Goal: Transaction & Acquisition: Purchase product/service

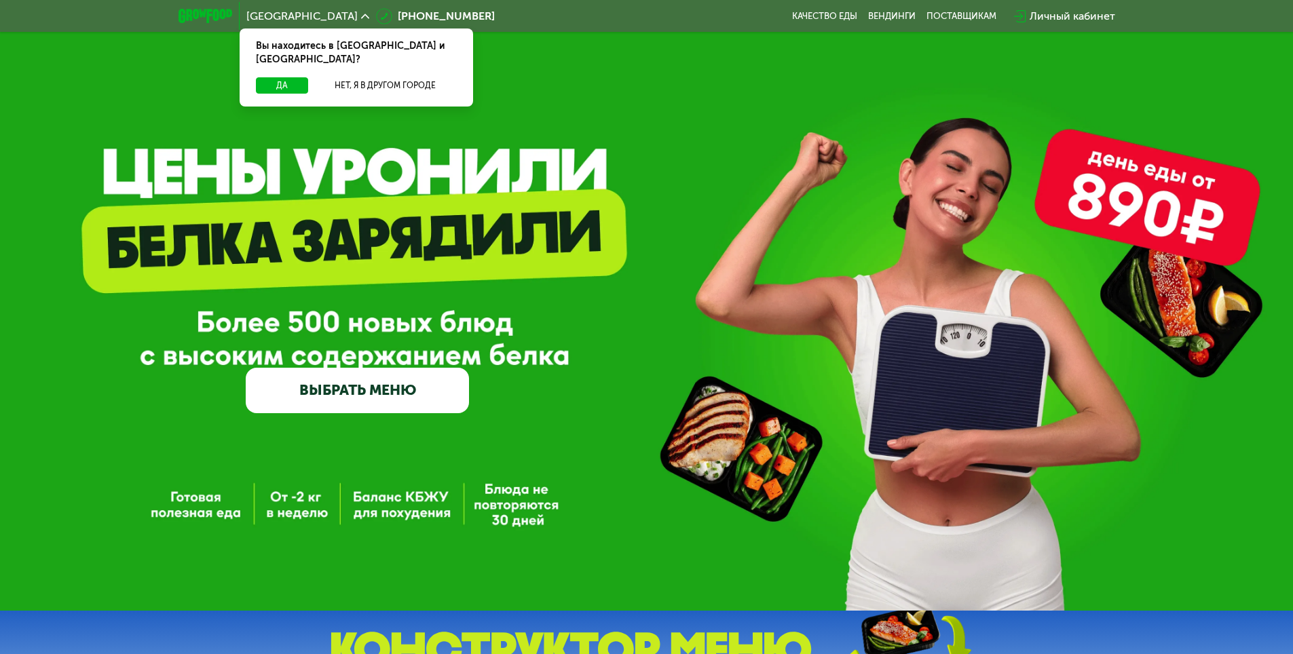
click at [446, 390] on link "ВЫБРАТЬ МЕНЮ" at bounding box center [357, 390] width 223 height 45
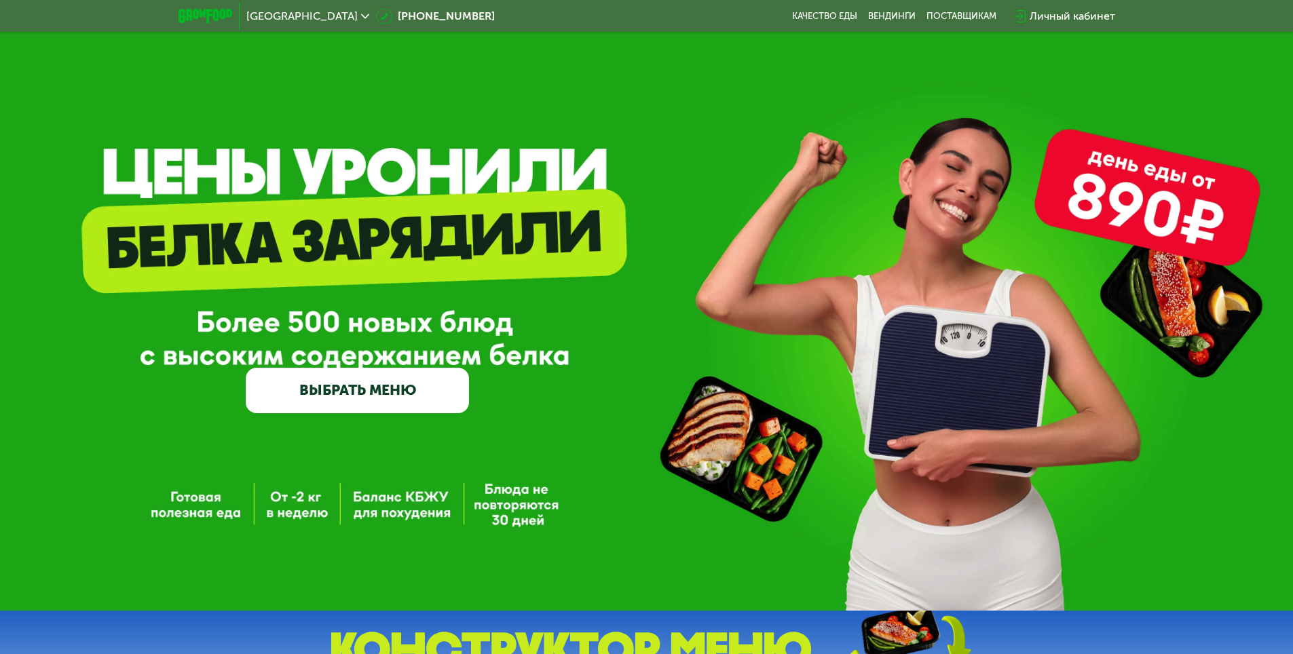
click at [367, 394] on link "ВЫБРАТЬ МЕНЮ" at bounding box center [357, 390] width 223 height 45
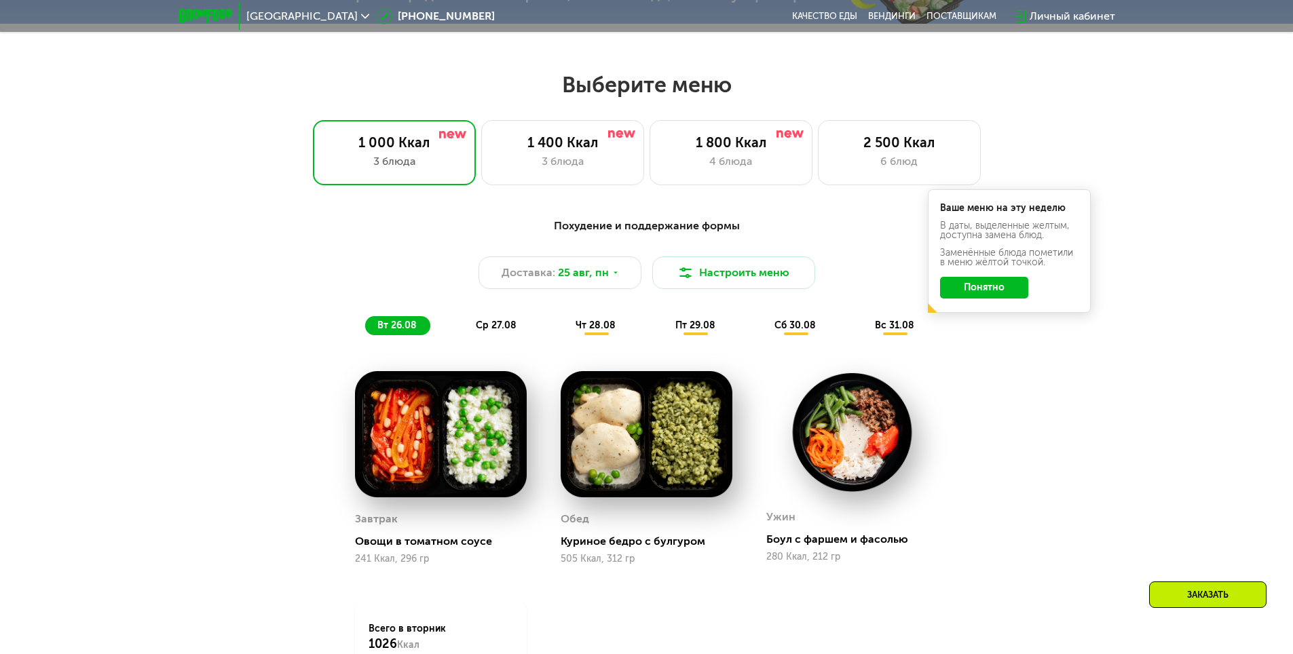
scroll to position [733, 0]
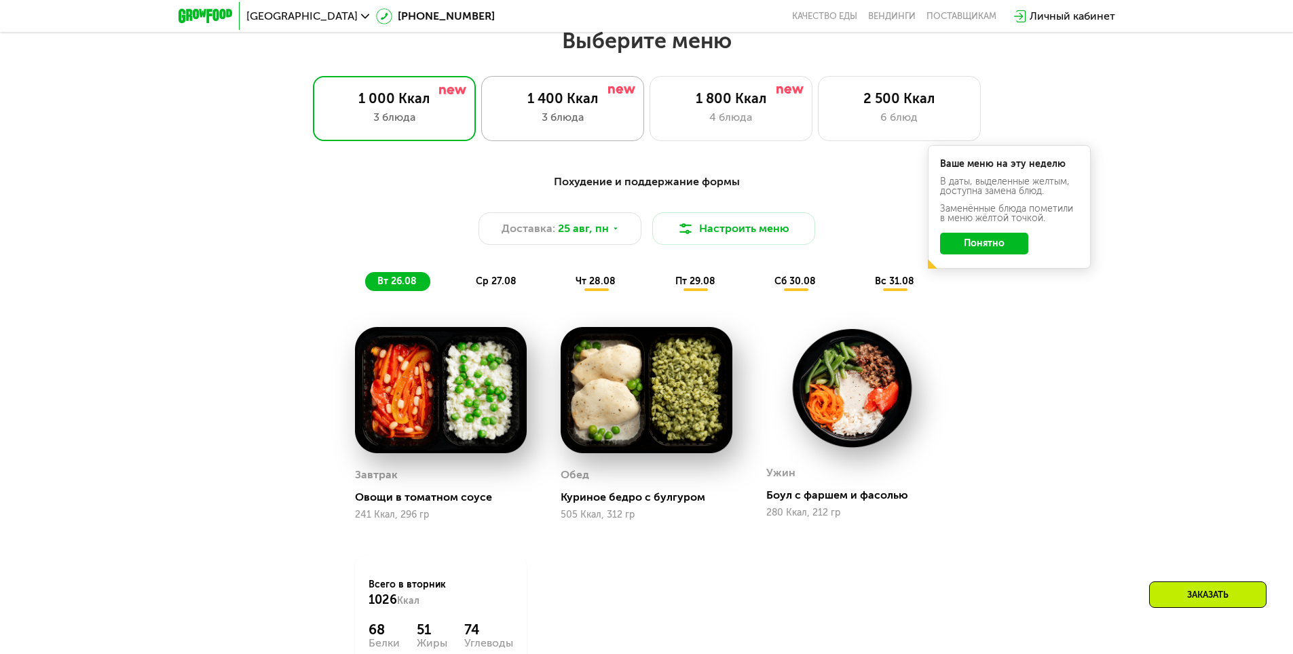
click at [649, 113] on div "1 400 Ккал 3 блюда" at bounding box center [730, 108] width 163 height 65
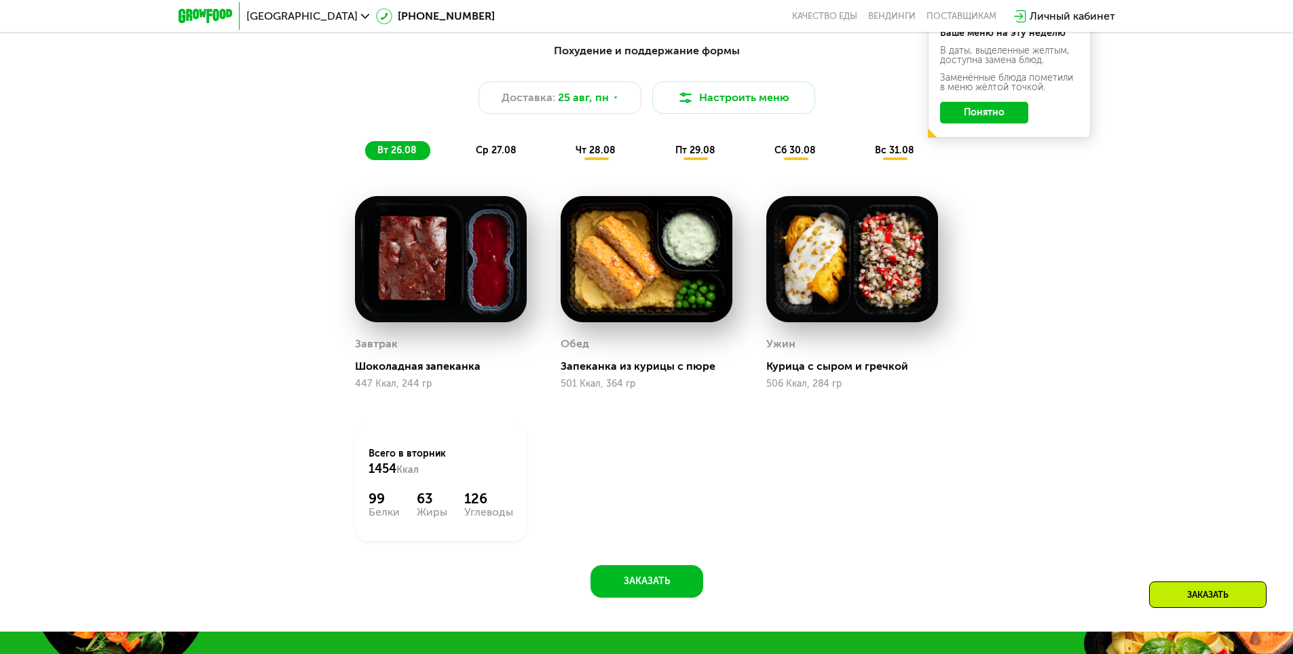
scroll to position [869, 0]
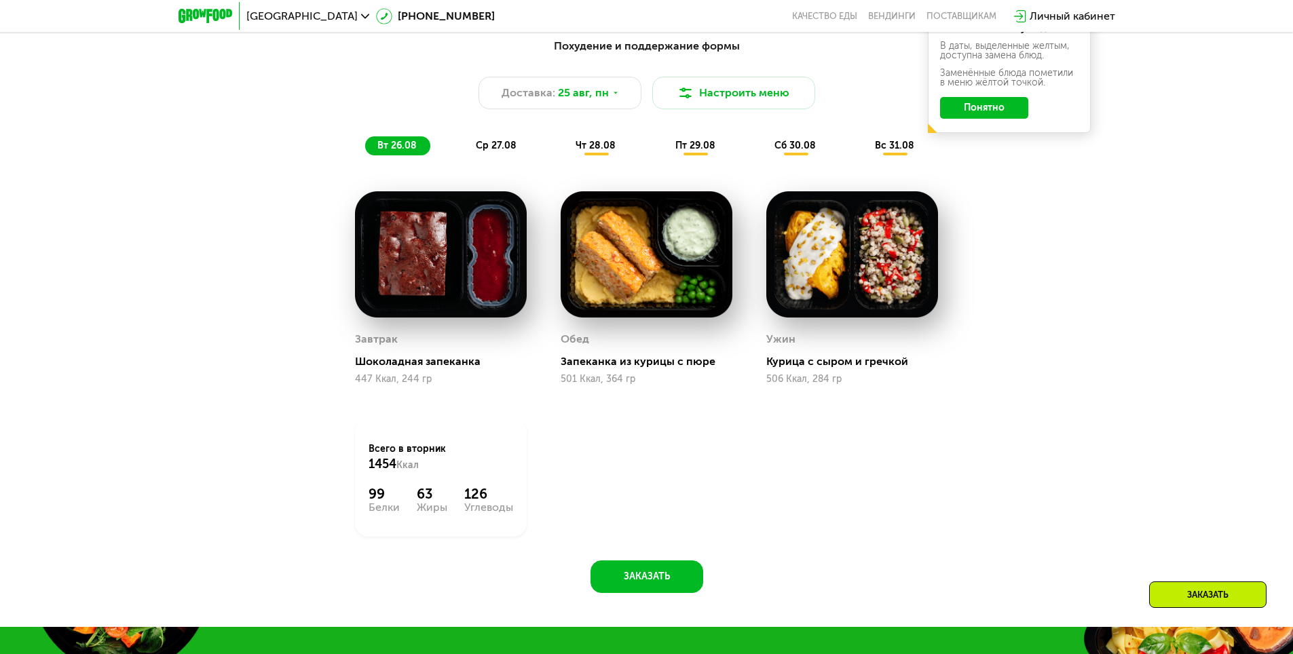
click at [493, 145] on span "ср 27.08" at bounding box center [496, 146] width 41 height 12
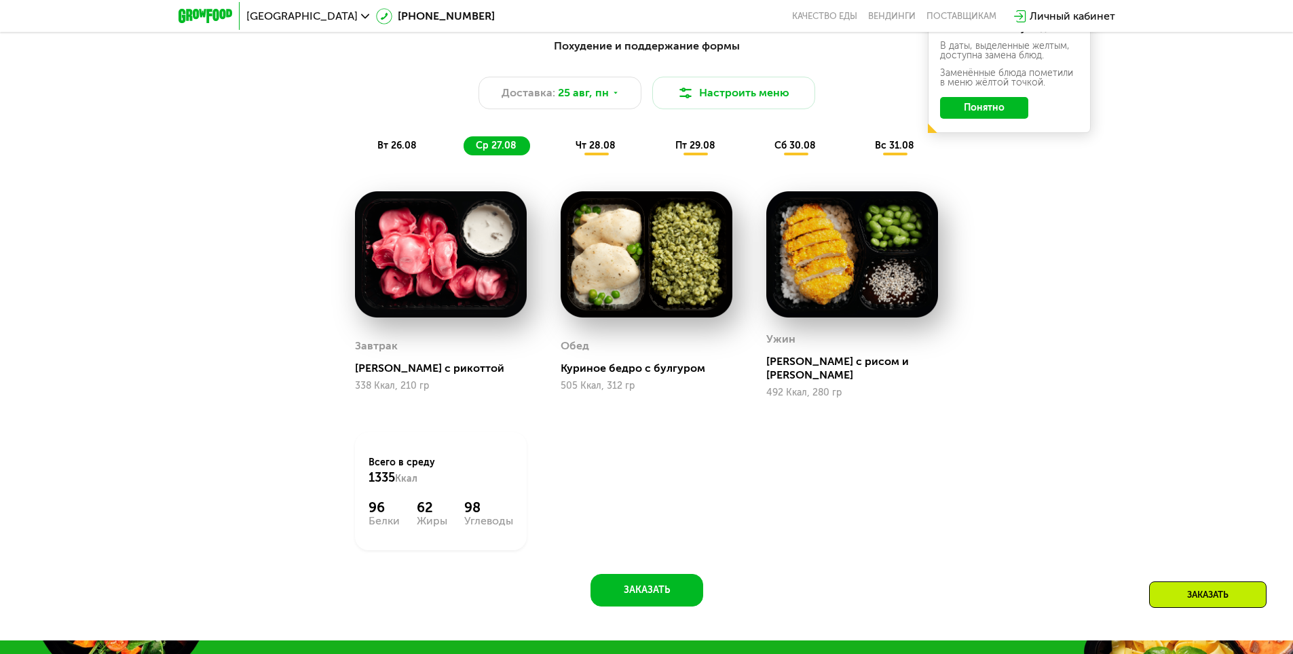
click at [663, 155] on div "чт 28.08" at bounding box center [696, 145] width 66 height 19
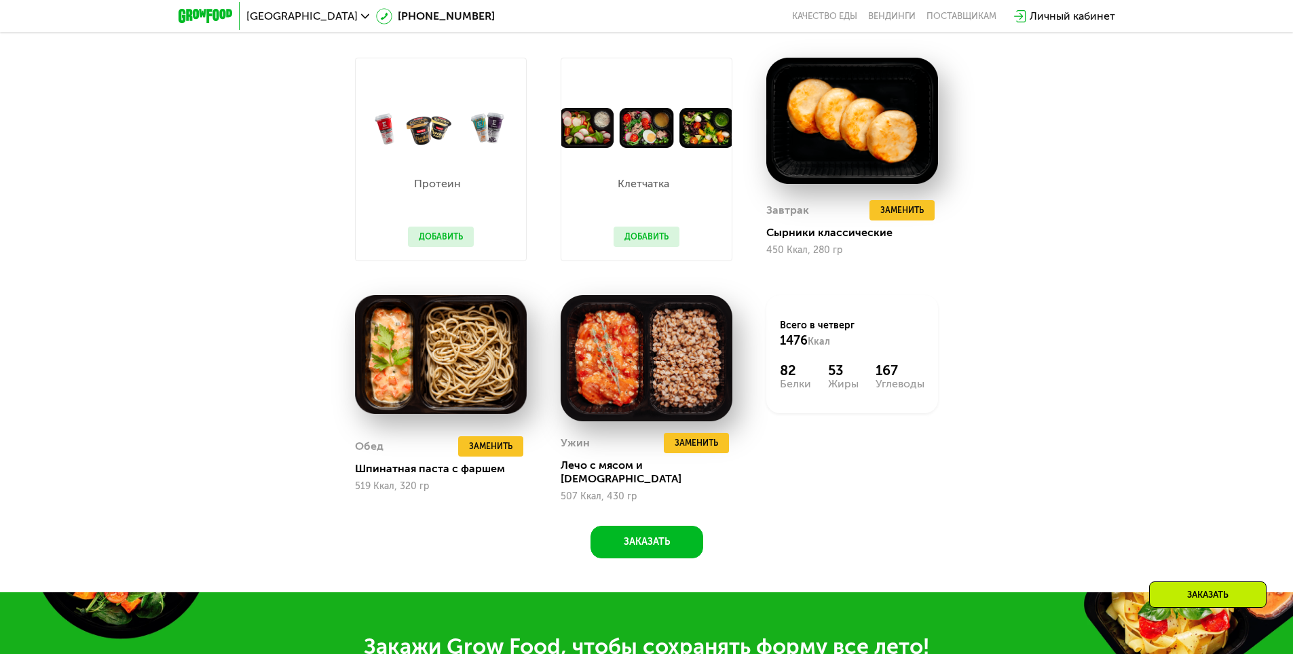
scroll to position [936, 0]
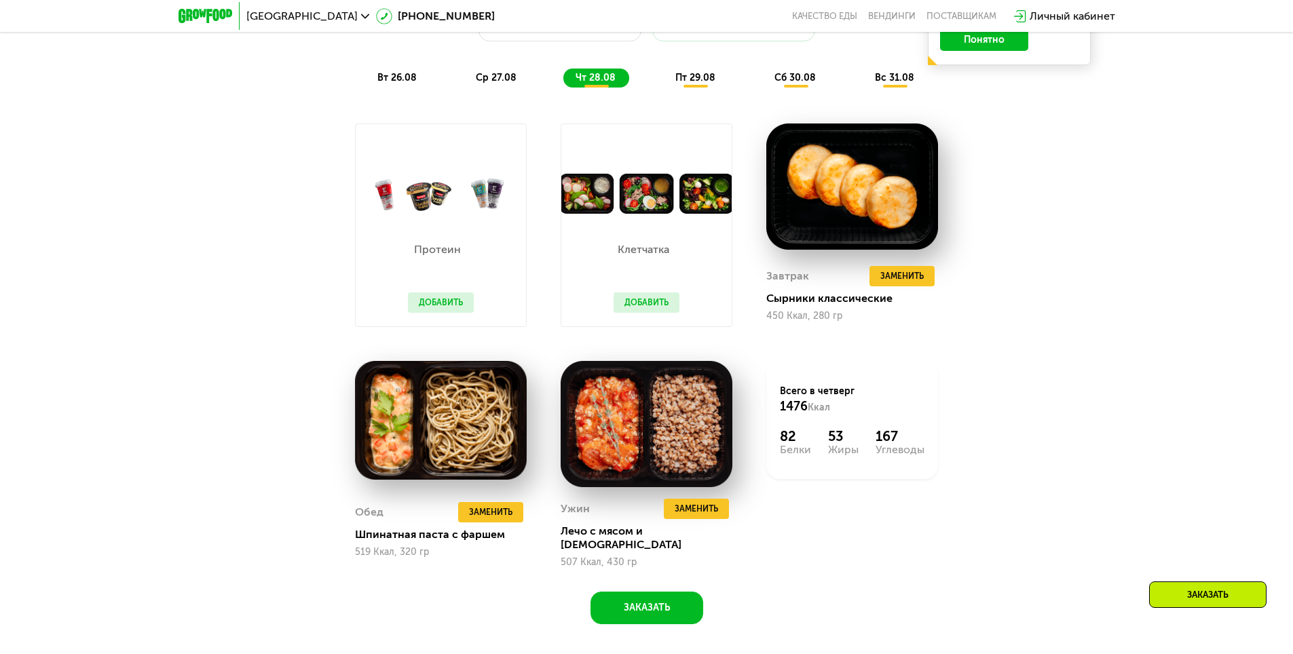
click at [694, 83] on span "пт 29.08" at bounding box center [695, 78] width 40 height 12
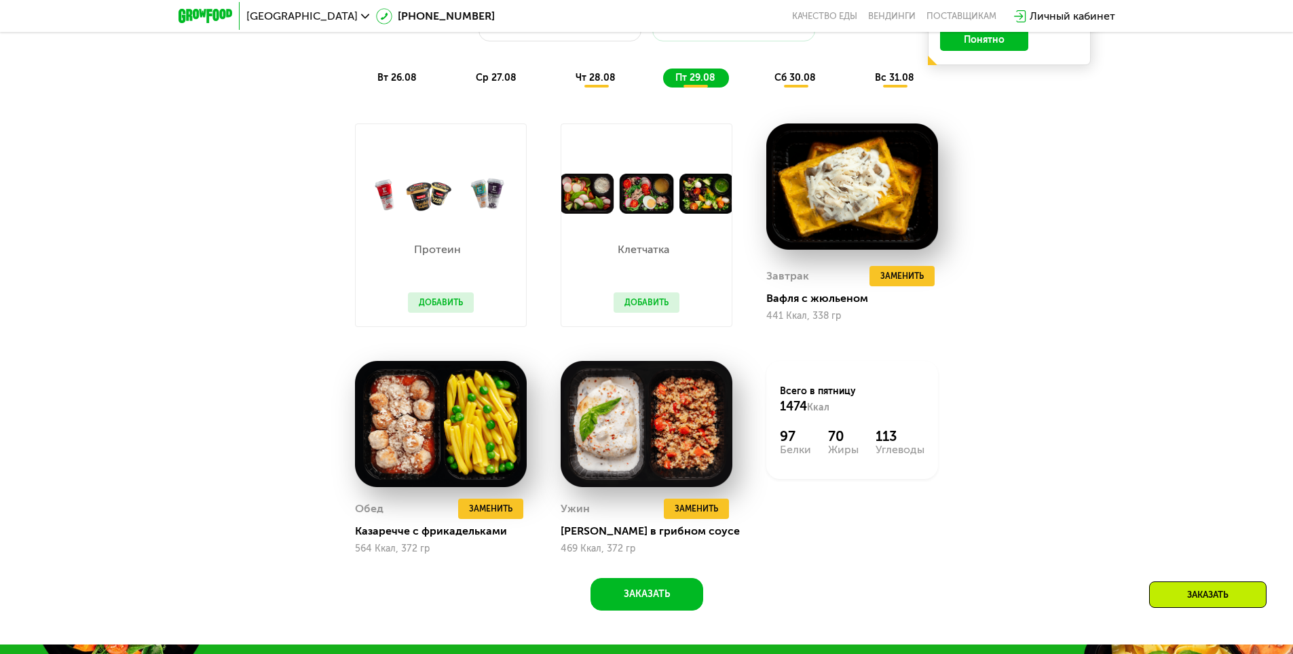
click at [786, 82] on span "сб 30.08" at bounding box center [794, 78] width 41 height 12
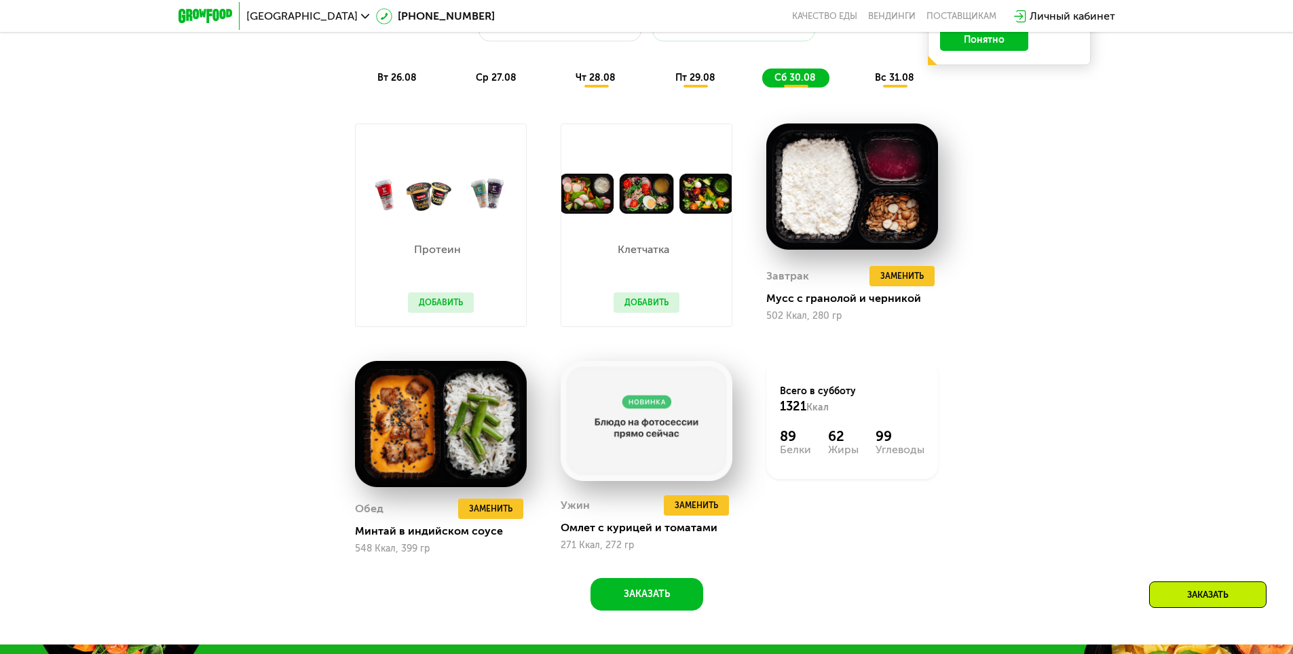
click at [900, 88] on div "вс 31.08" at bounding box center [894, 78] width 65 height 19
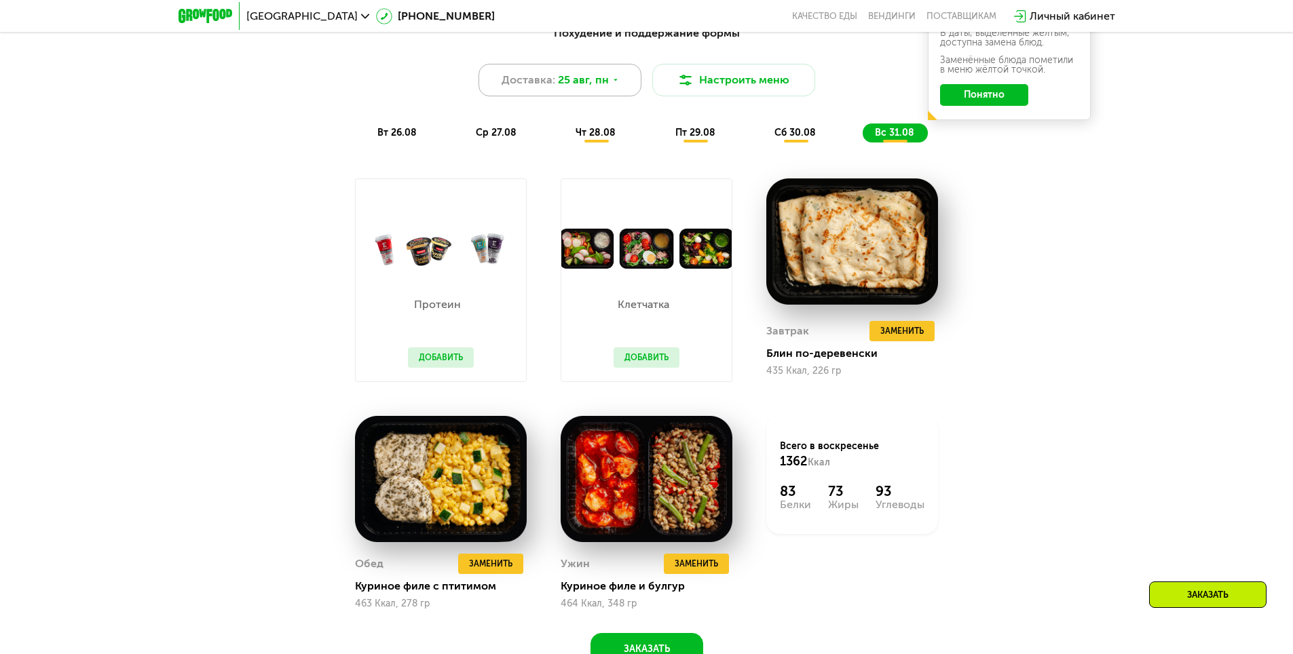
scroll to position [665, 0]
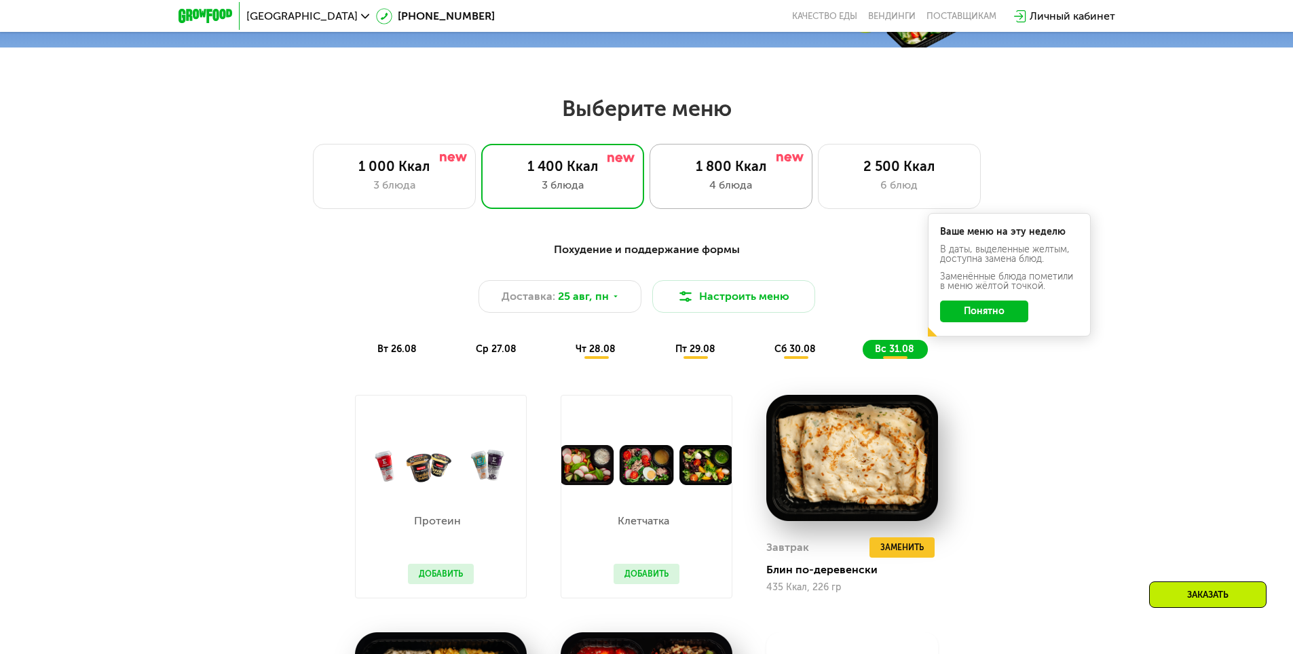
click at [759, 174] on div "1 800 Ккал" at bounding box center [731, 166] width 134 height 16
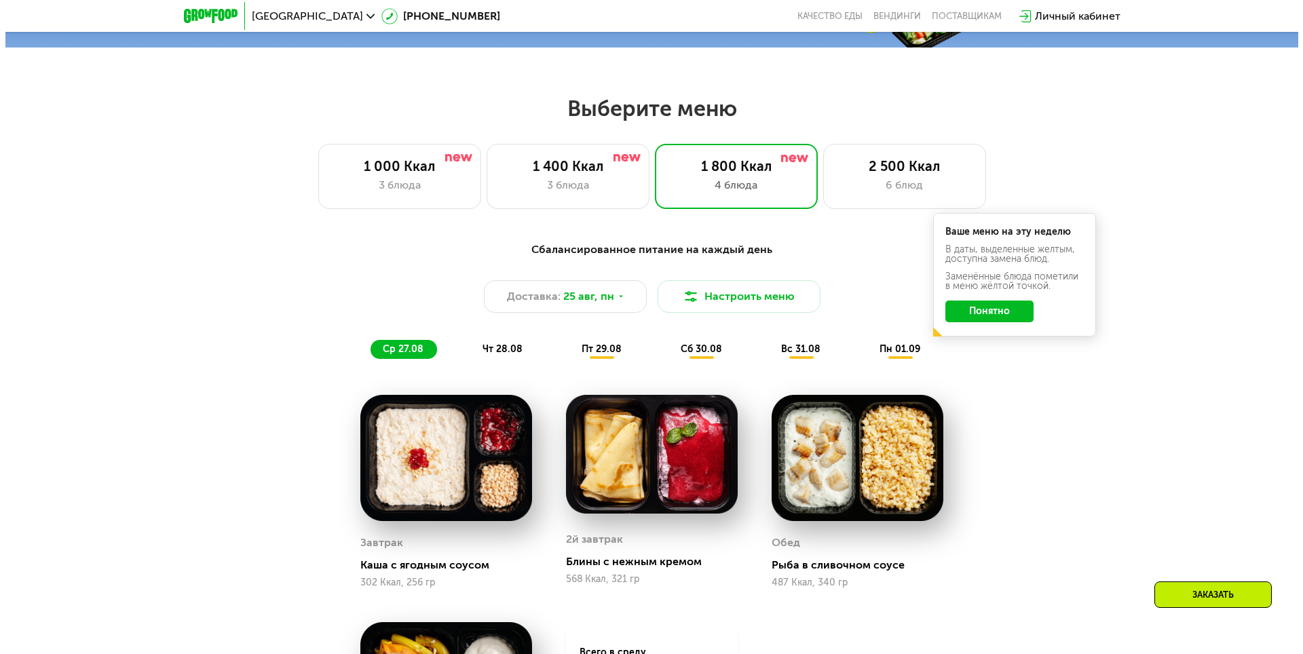
scroll to position [869, 0]
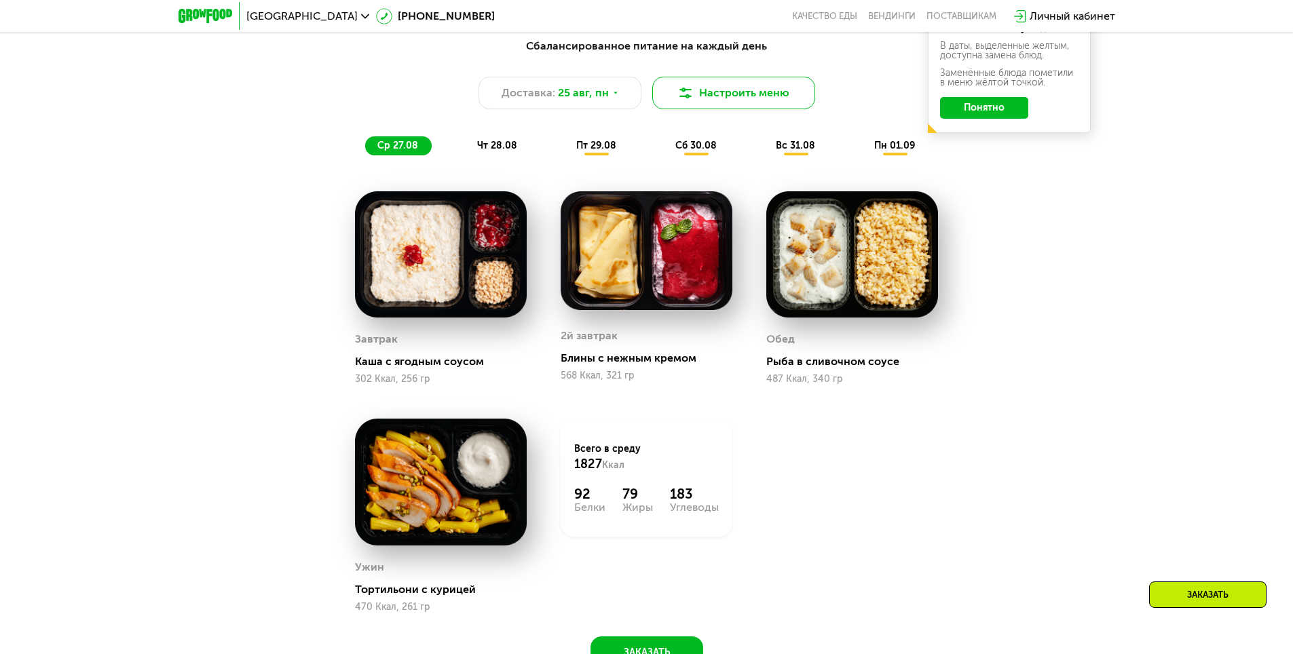
click at [751, 98] on button "Настроить меню" at bounding box center [733, 93] width 163 height 33
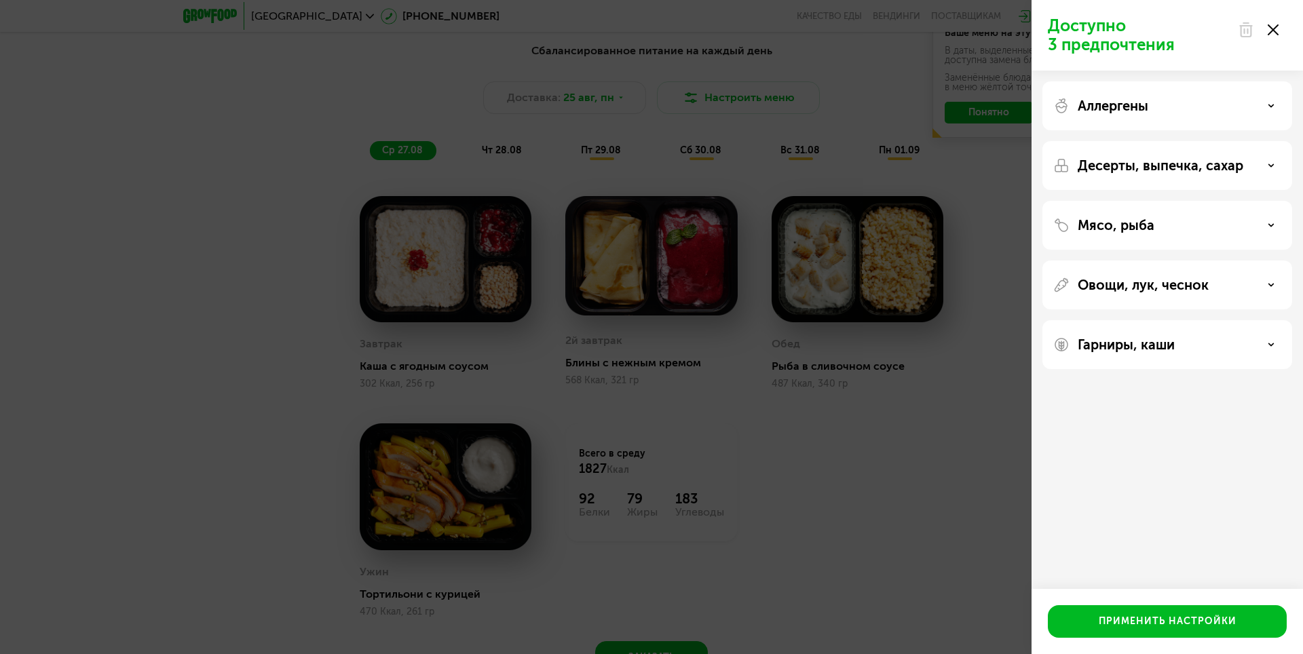
click at [1267, 167] on div "Десерты, выпечка, сахар" at bounding box center [1167, 165] width 228 height 16
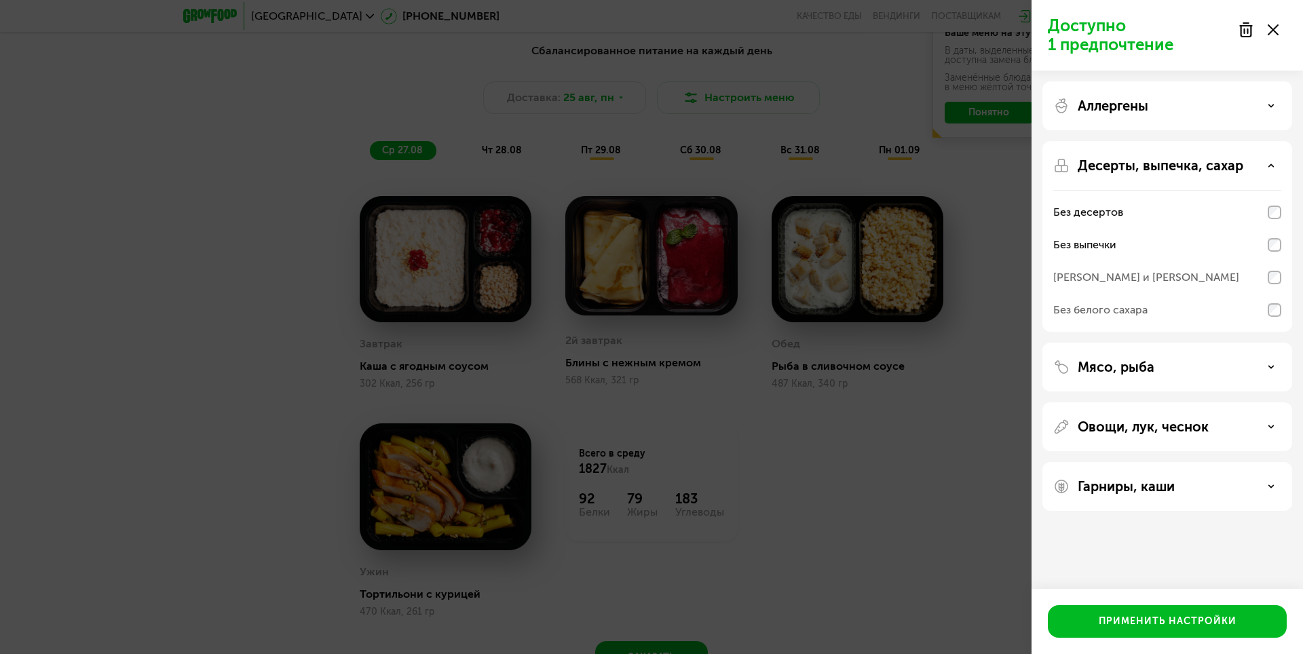
click at [1146, 366] on p "Мясо, рыба" at bounding box center [1116, 367] width 77 height 16
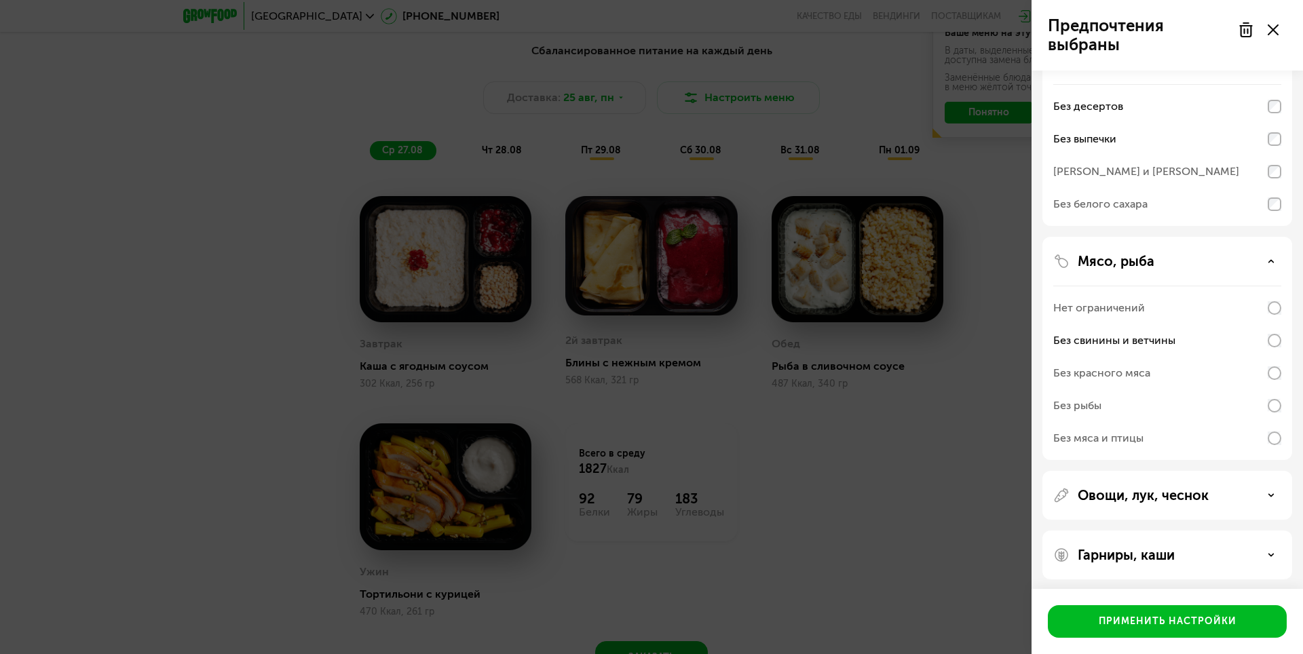
scroll to position [110, 0]
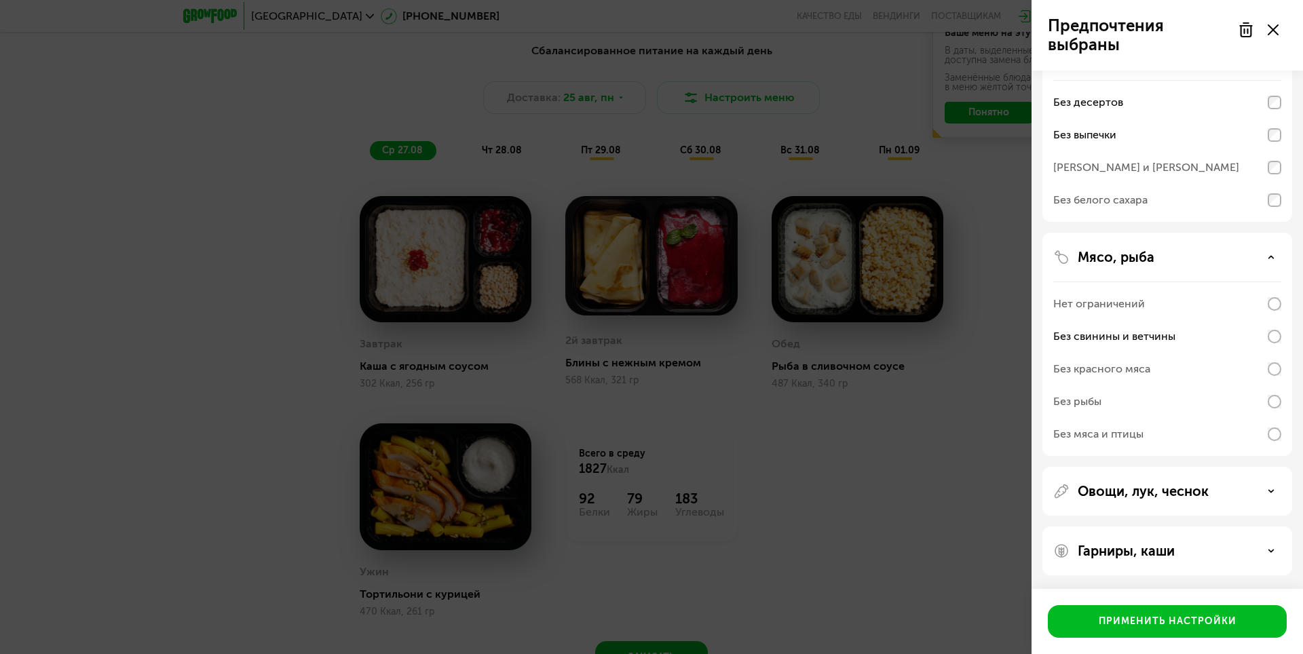
click at [1142, 495] on p "Овощи, лук, чеснок" at bounding box center [1143, 491] width 131 height 16
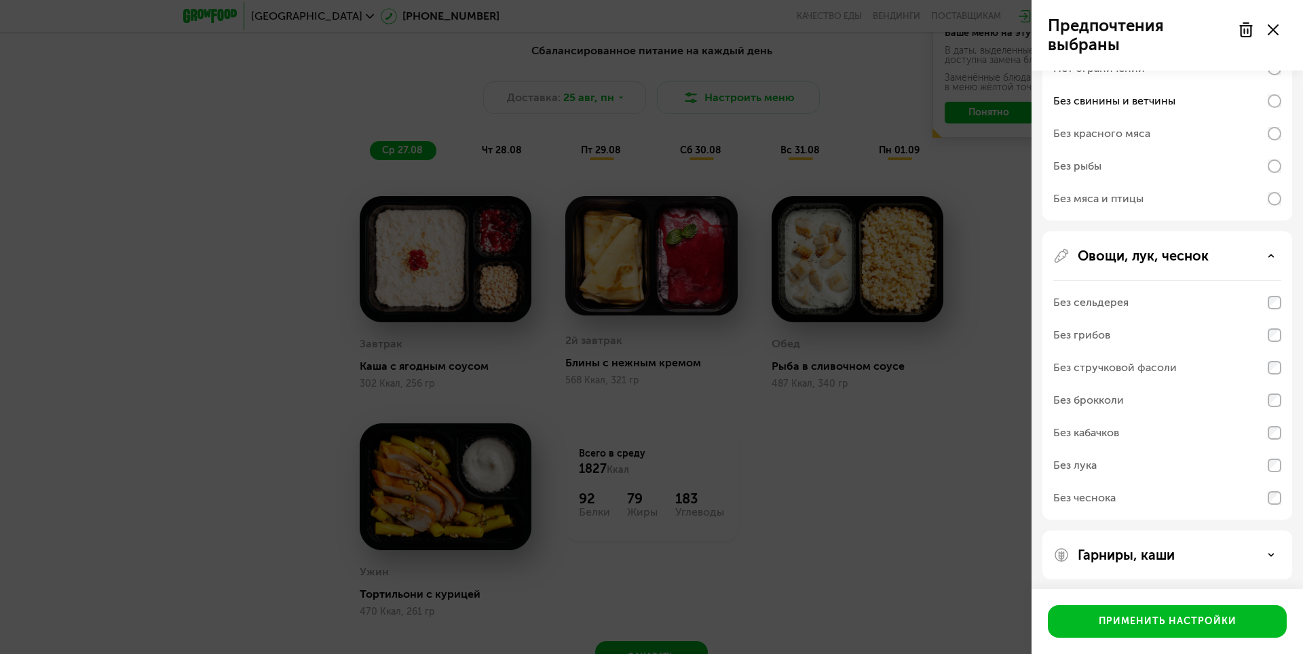
scroll to position [349, 0]
click at [1141, 557] on p "Гарниры, каши" at bounding box center [1126, 551] width 97 height 16
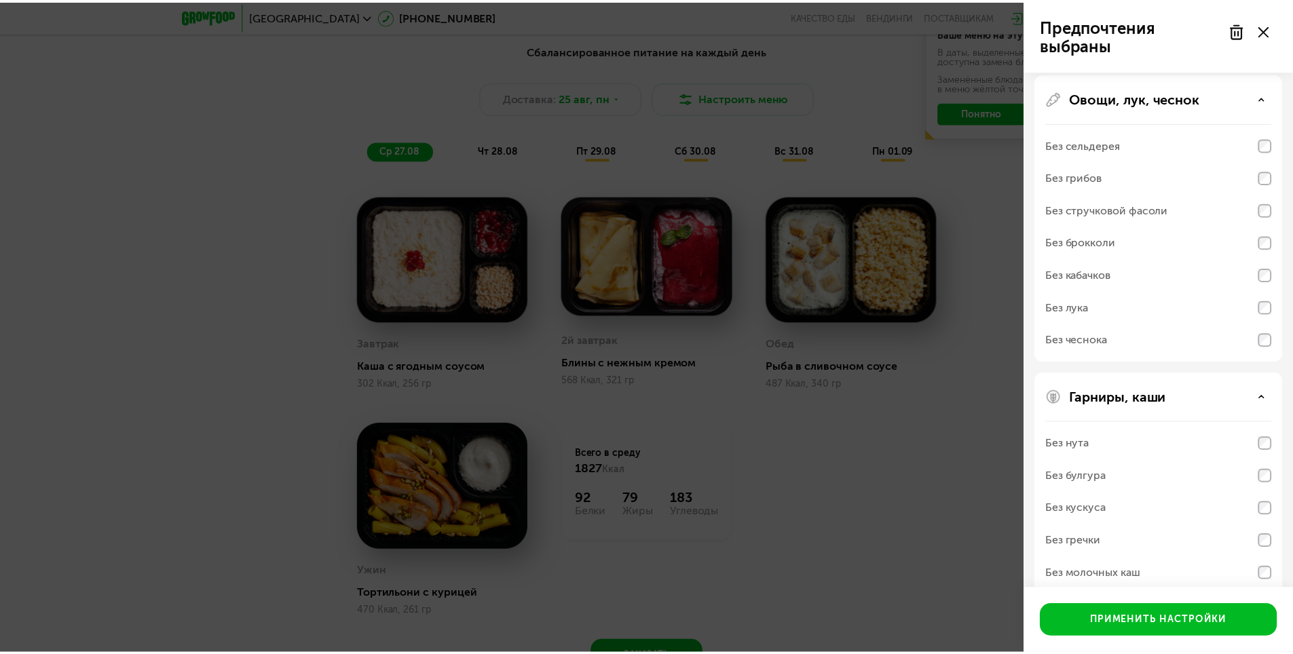
scroll to position [524, 0]
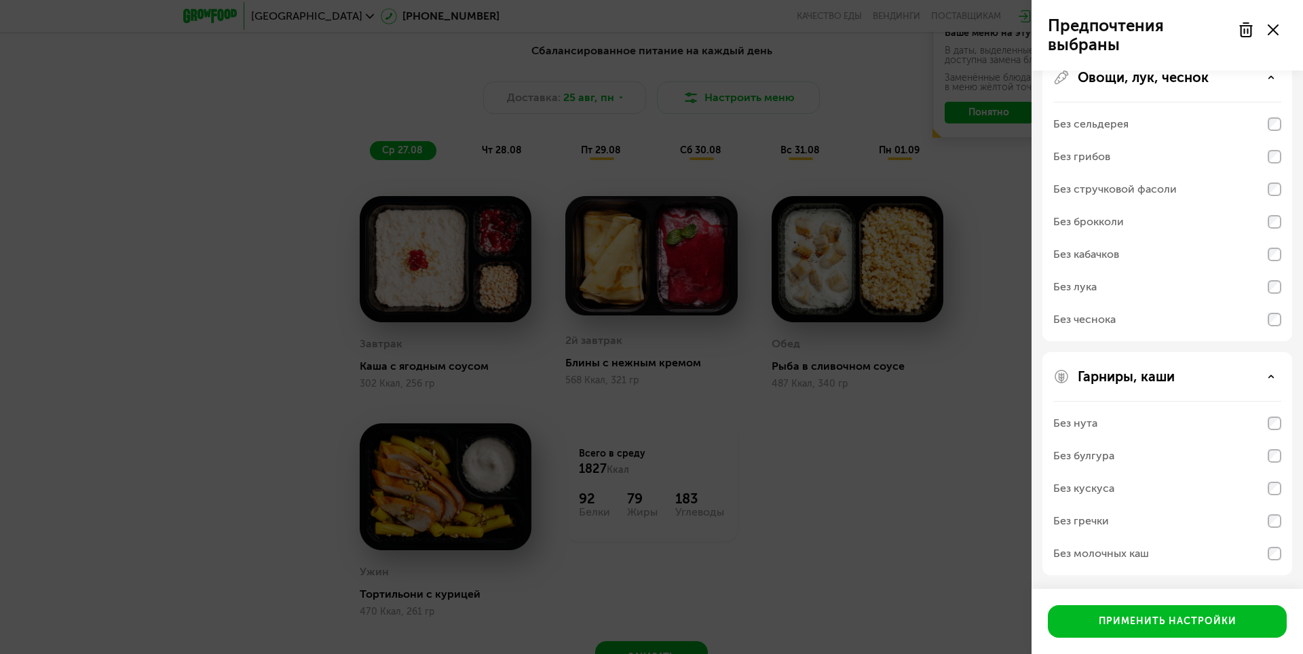
click at [1126, 425] on div "Без нута" at bounding box center [1167, 423] width 228 height 33
click at [1082, 424] on div "Без нута" at bounding box center [1075, 423] width 44 height 16
click at [1169, 627] on div "Применить настройки" at bounding box center [1168, 622] width 138 height 14
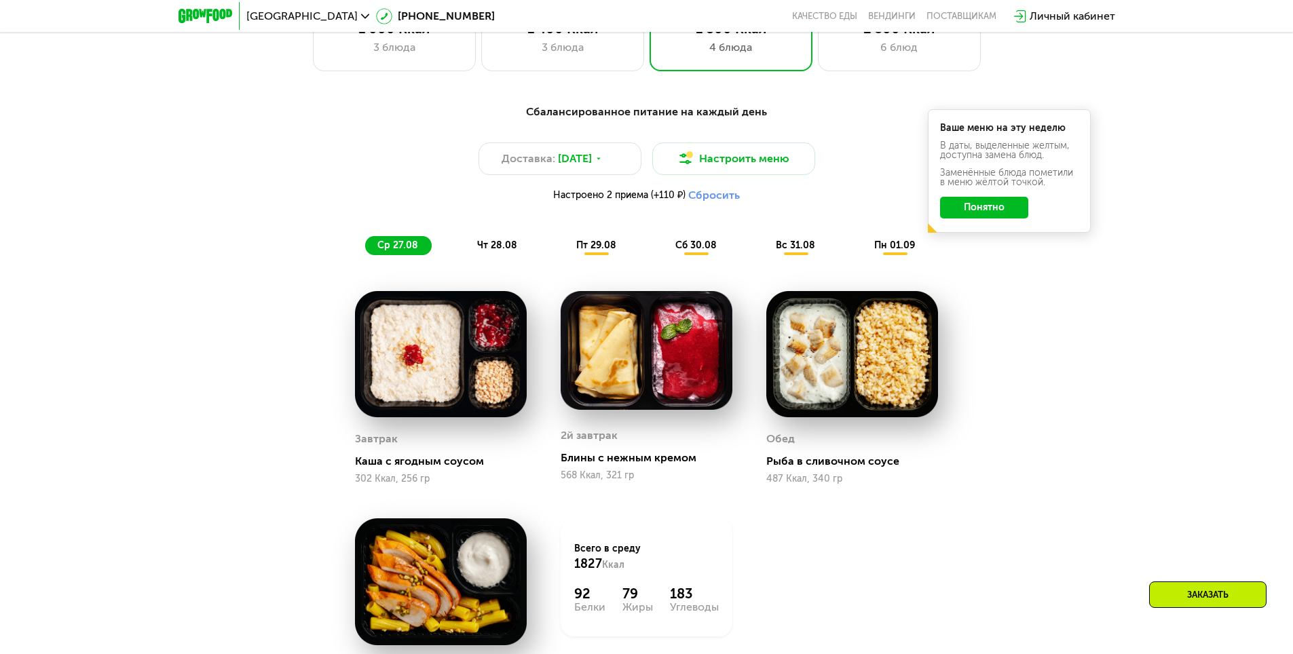
scroll to position [733, 0]
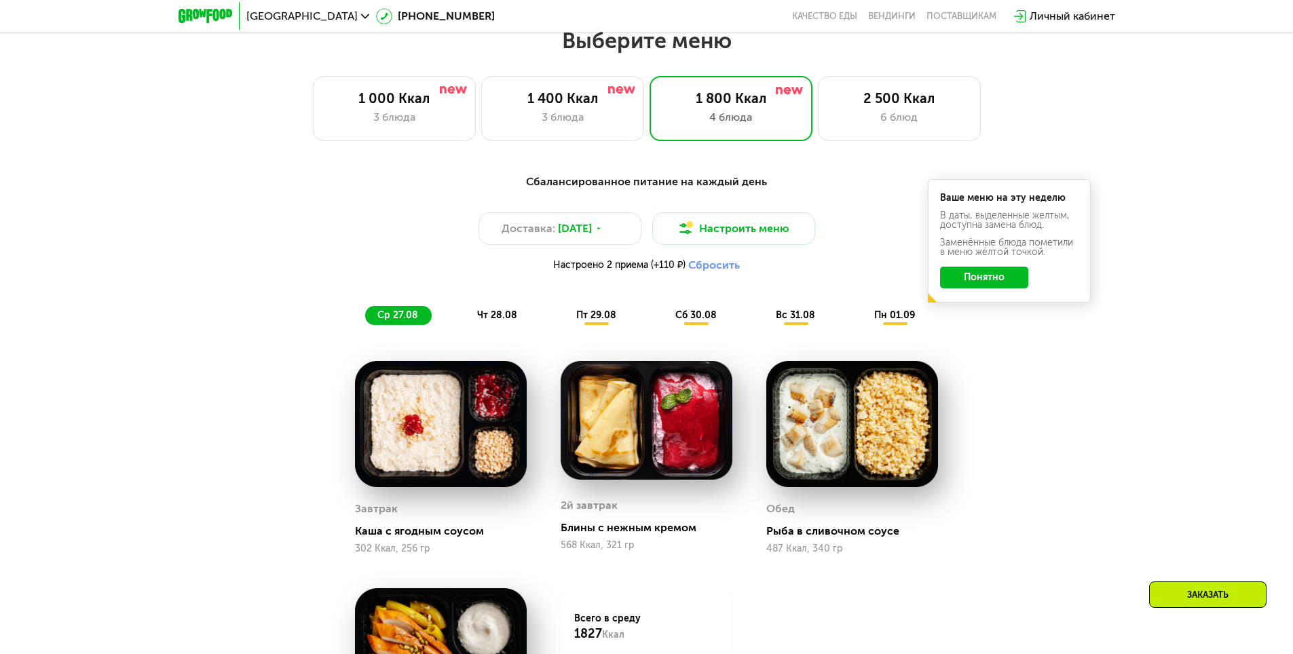
click at [502, 315] on span "чт 28.08" at bounding box center [497, 315] width 40 height 12
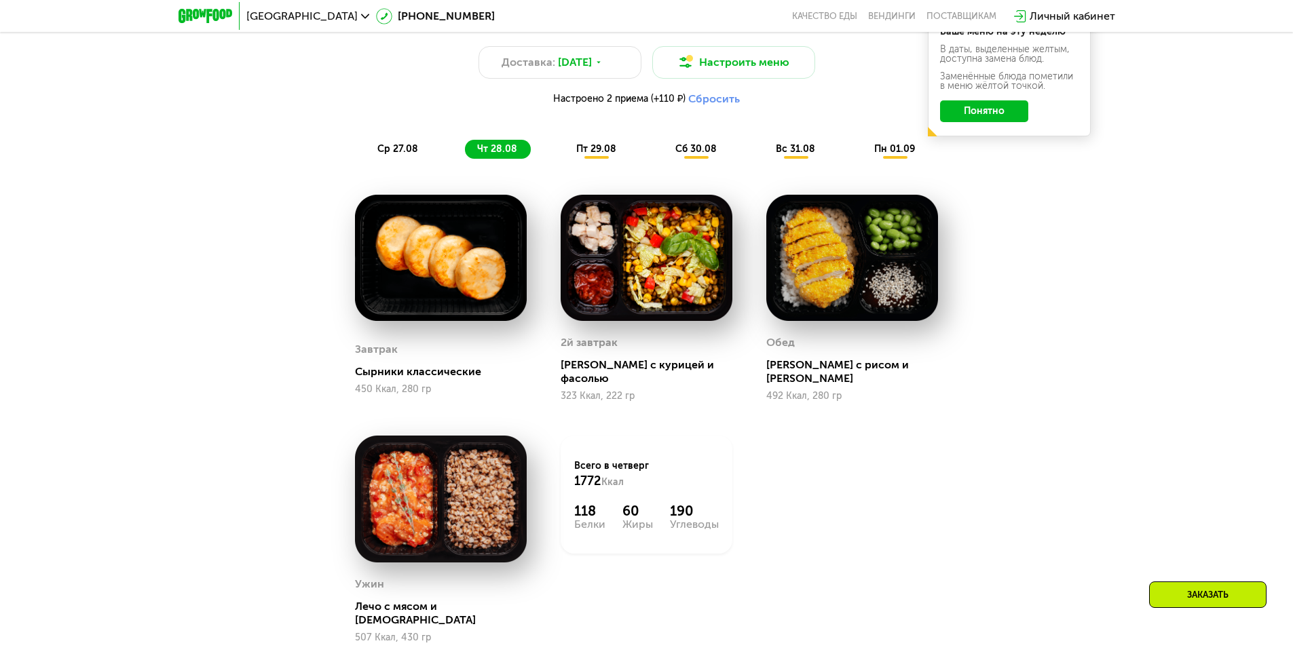
scroll to position [936, 0]
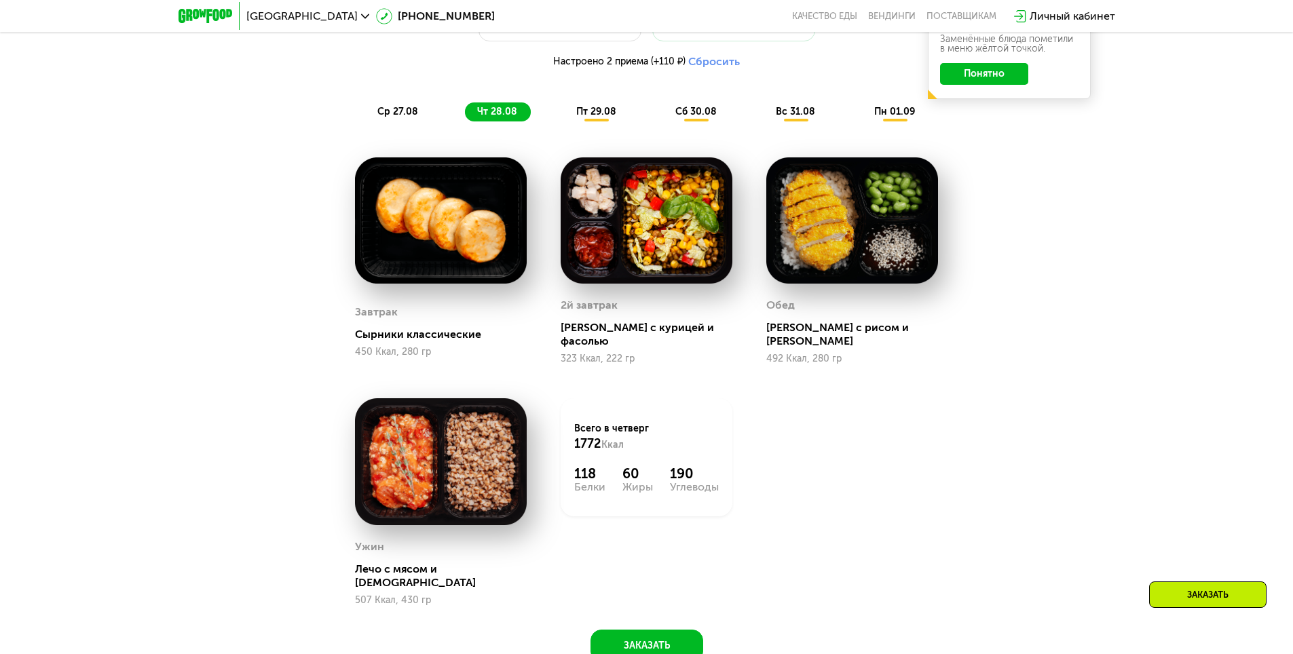
click at [593, 117] on span "пт 29.08" at bounding box center [596, 112] width 40 height 12
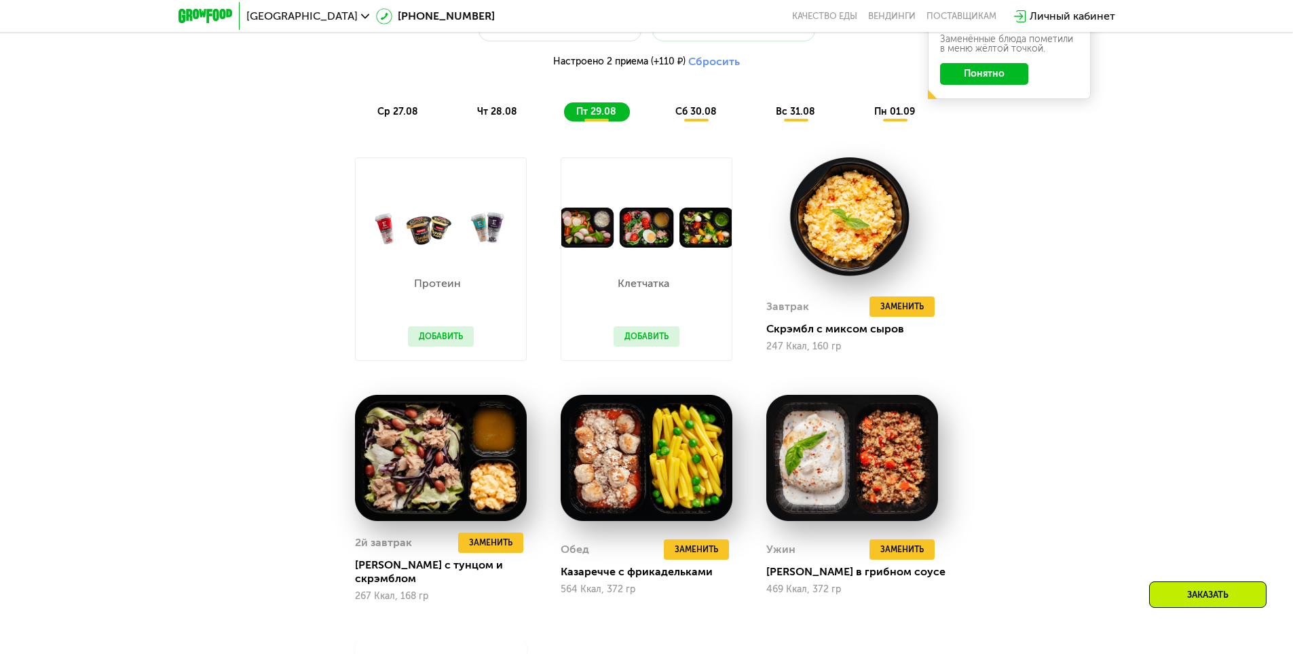
scroll to position [529, 0]
